Goal: Transaction & Acquisition: Purchase product/service

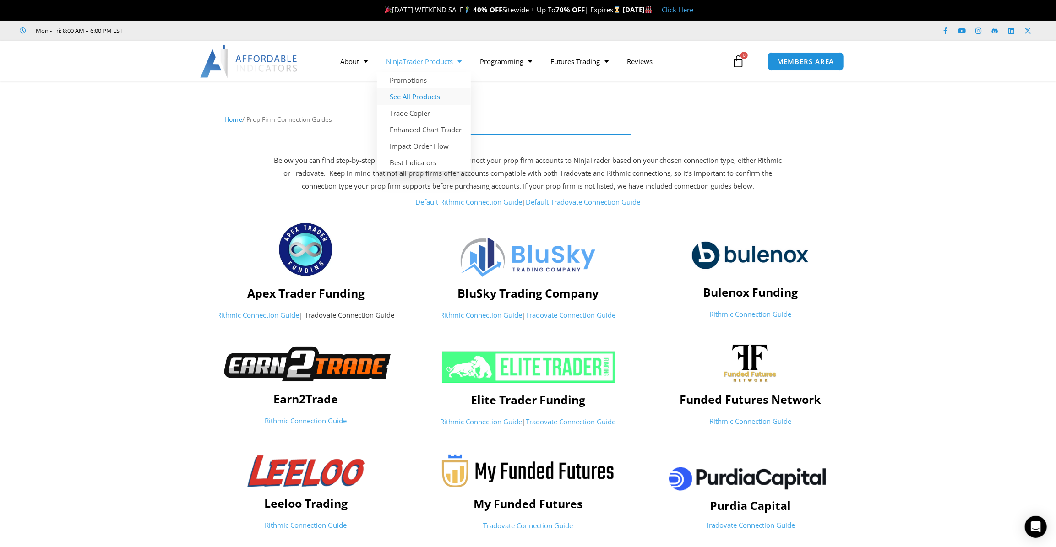
click at [412, 94] on link "See All Products" at bounding box center [424, 96] width 94 height 16
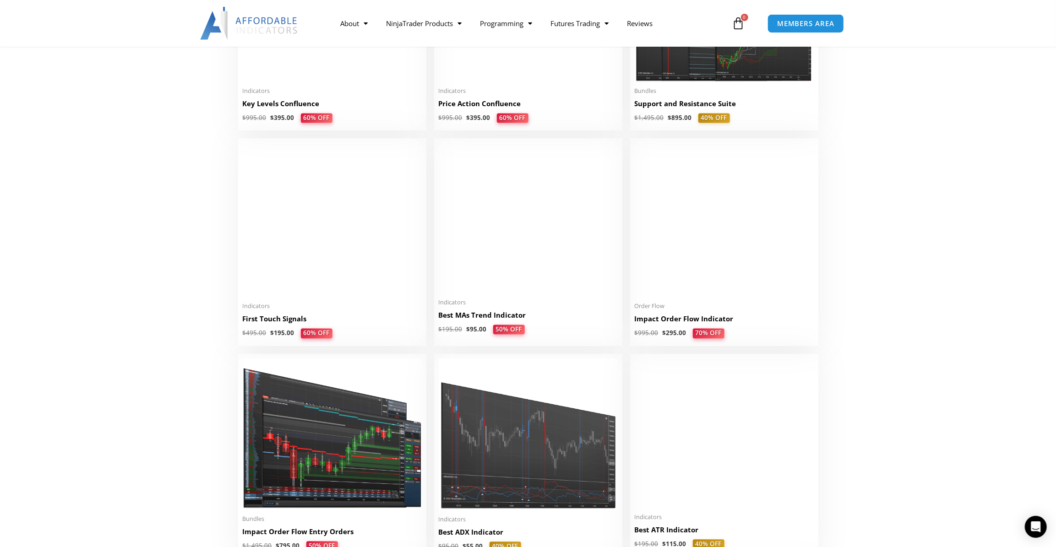
scroll to position [1414, 0]
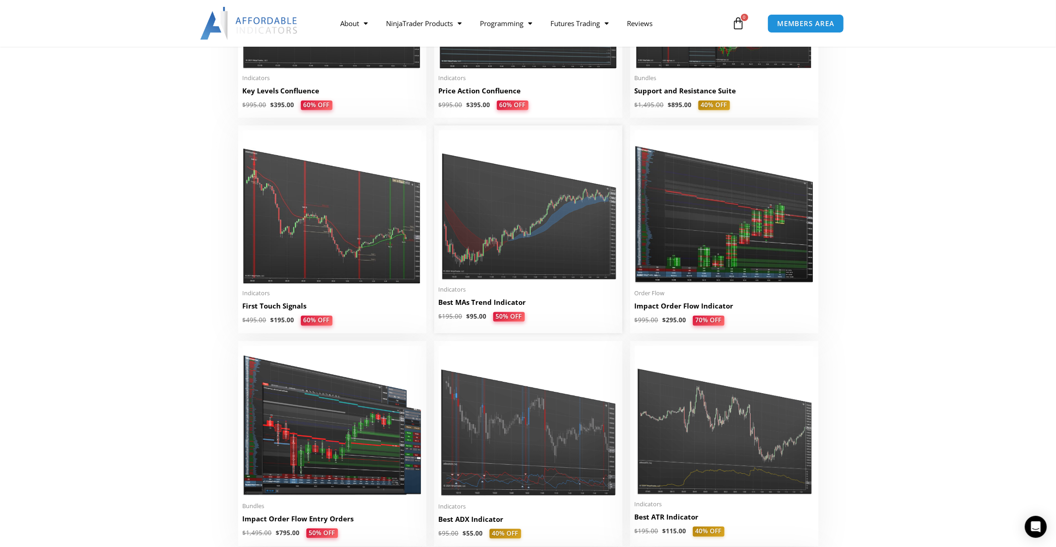
click at [498, 252] on img at bounding box center [528, 205] width 179 height 150
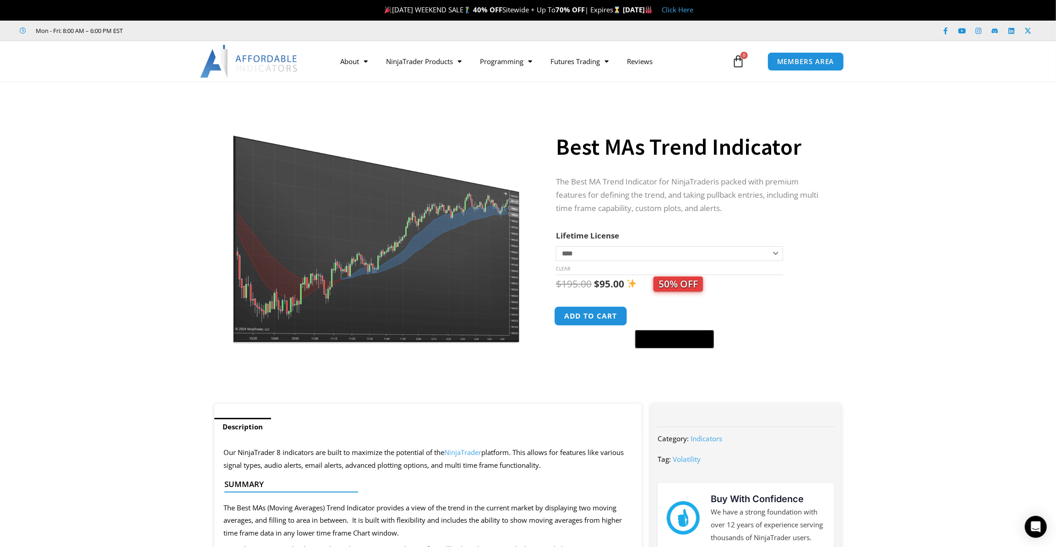
click at [591, 314] on button "Add to cart" at bounding box center [590, 316] width 73 height 20
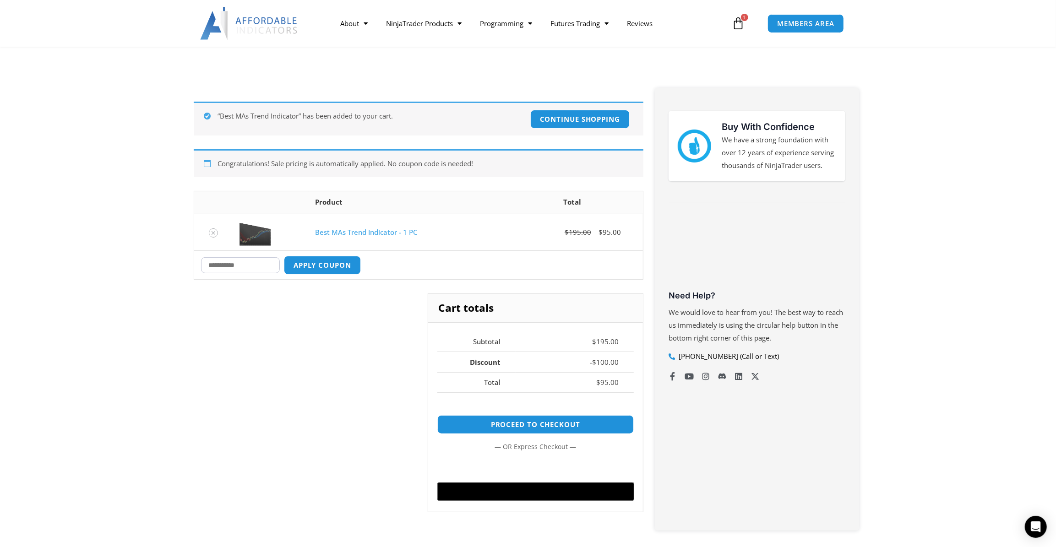
scroll to position [291, 0]
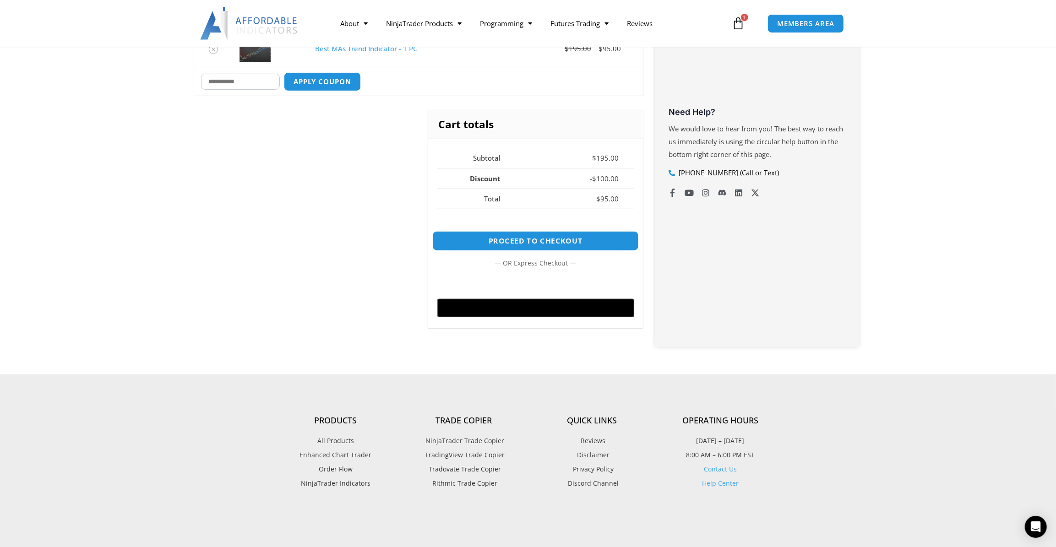
click at [505, 236] on link "Proceed to checkout" at bounding box center [535, 241] width 206 height 20
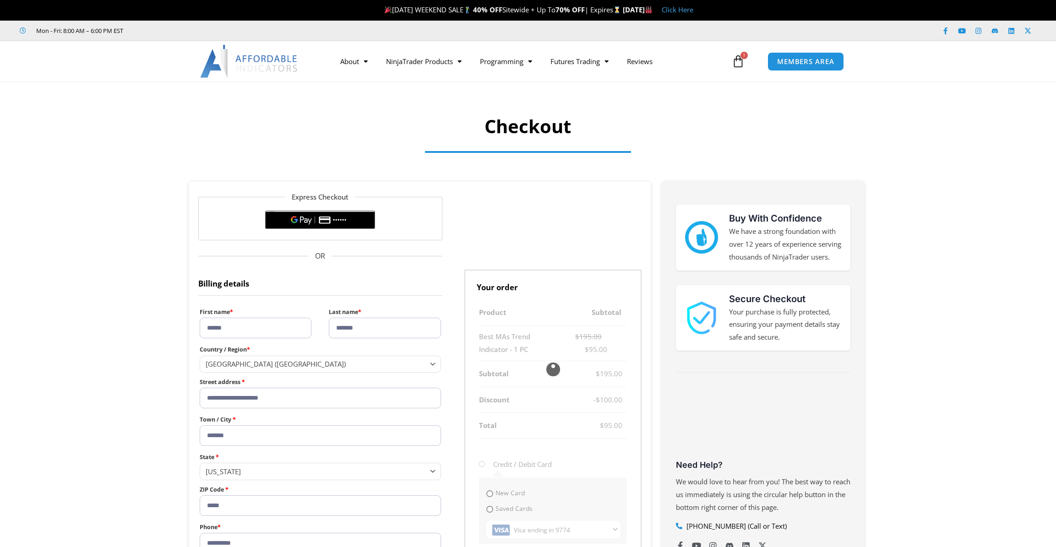
select select "**"
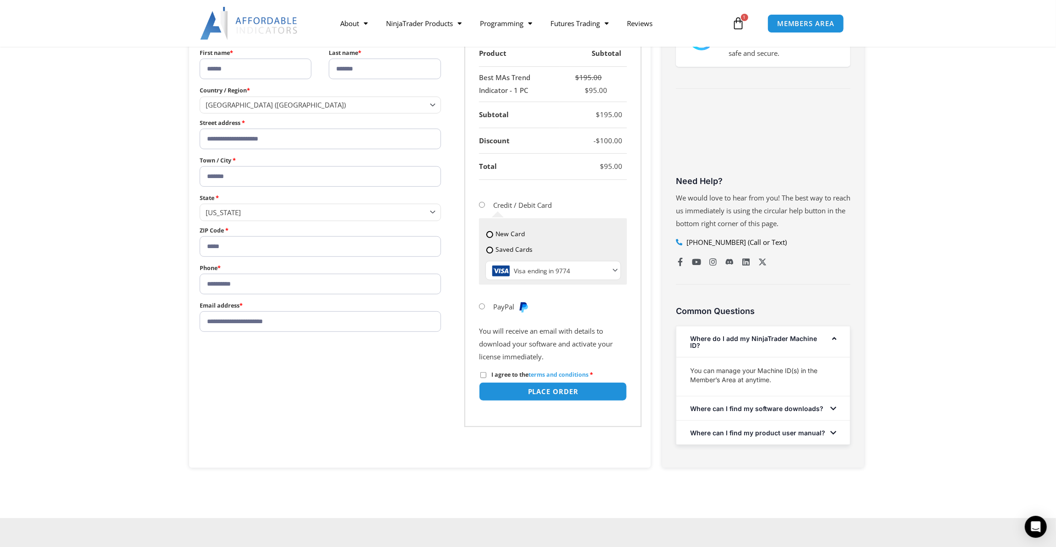
scroll to position [291, 0]
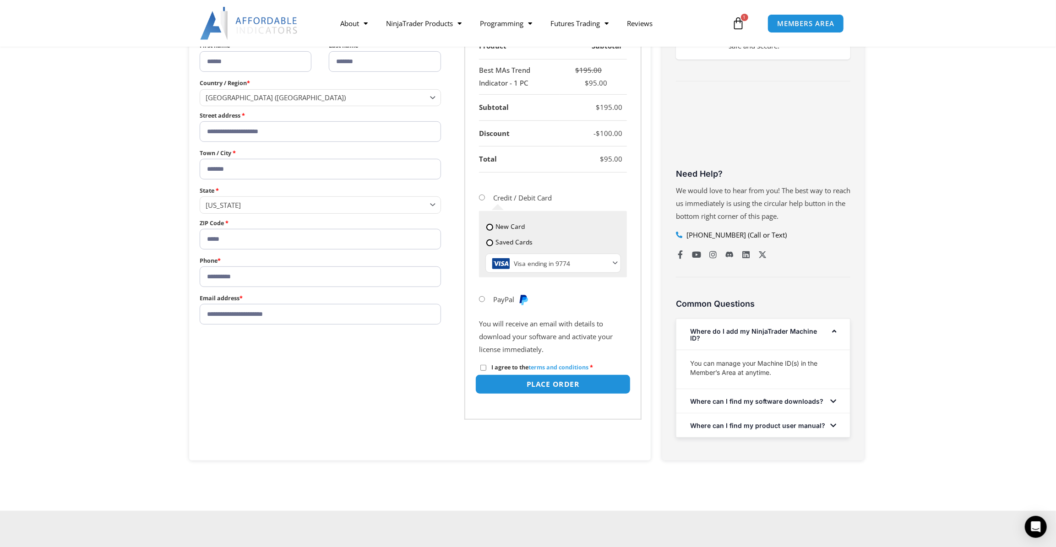
click at [545, 384] on button "Place order" at bounding box center [552, 384] width 155 height 20
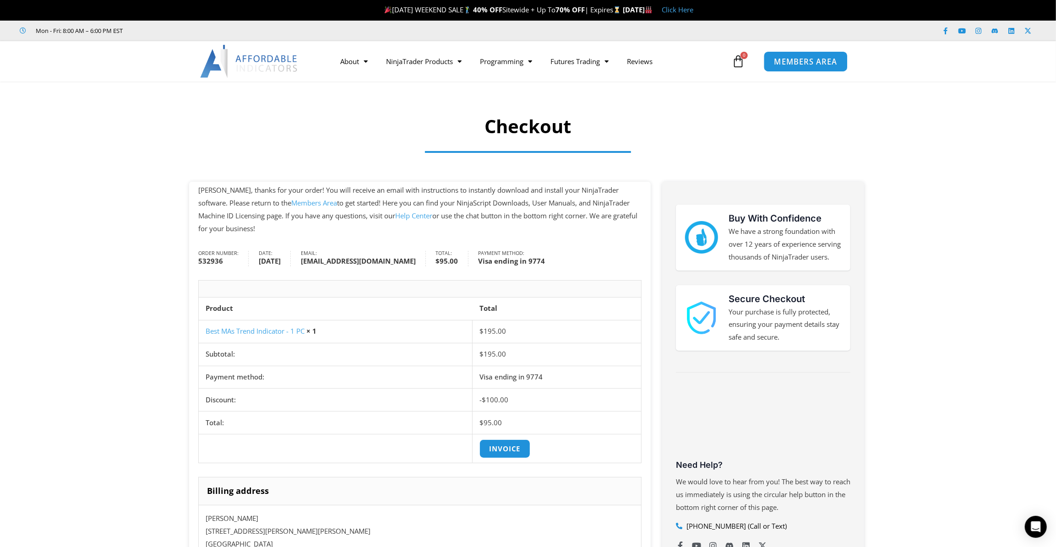
click at [786, 59] on span "MEMBERS AREA" at bounding box center [805, 62] width 63 height 8
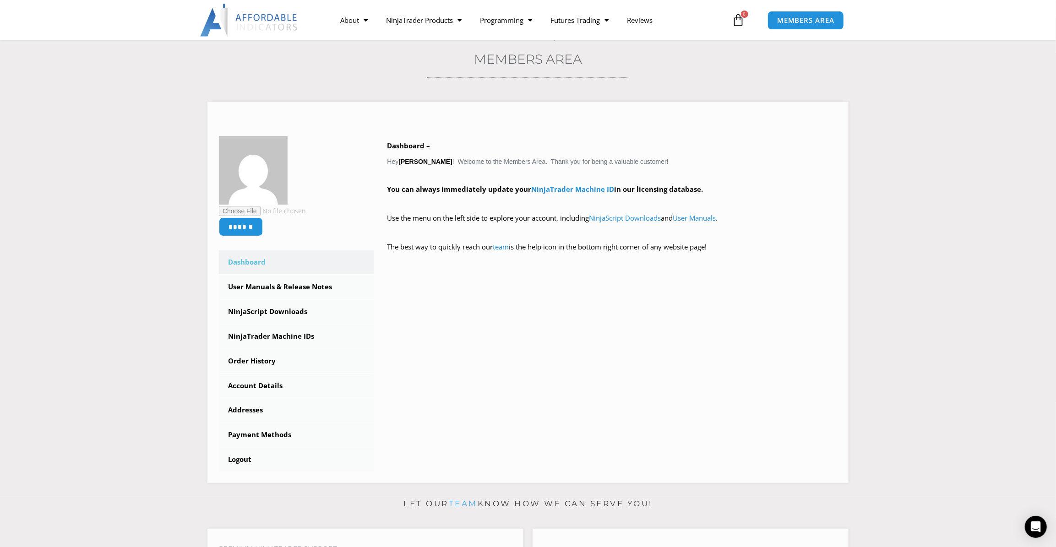
scroll to position [83, 0]
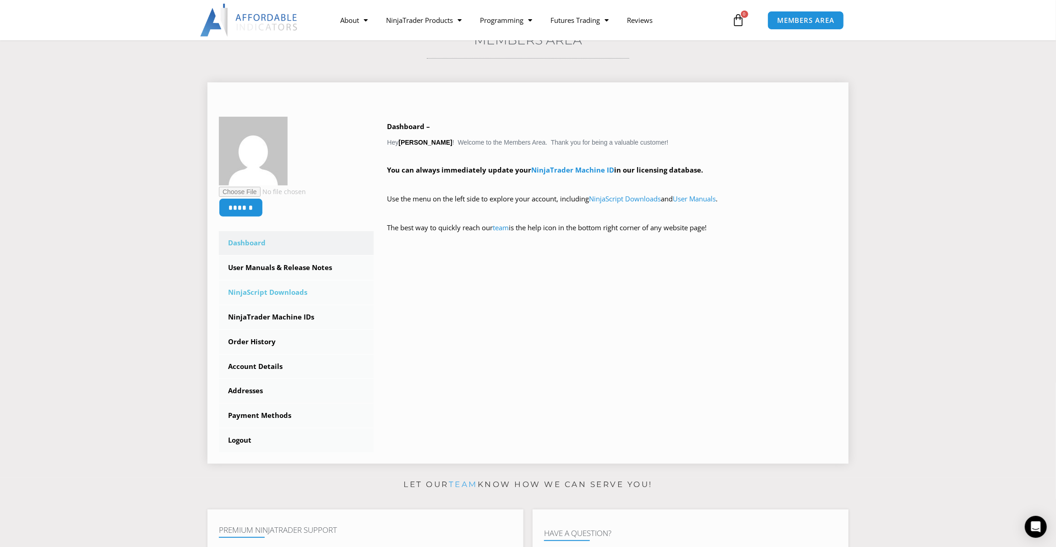
click at [274, 289] on link "NinjaScript Downloads" at bounding box center [296, 293] width 155 height 24
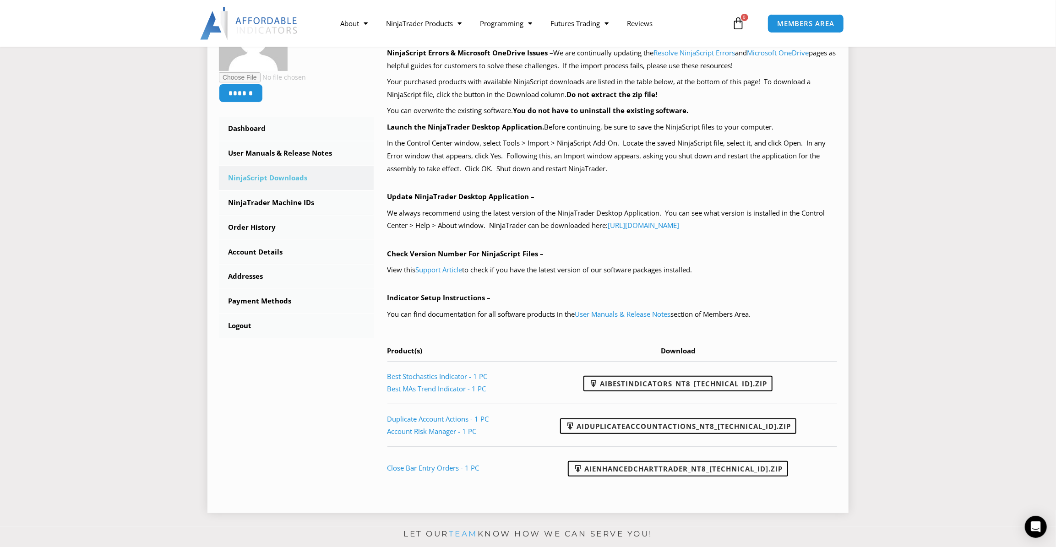
scroll to position [333, 0]
